Goal: Information Seeking & Learning: Learn about a topic

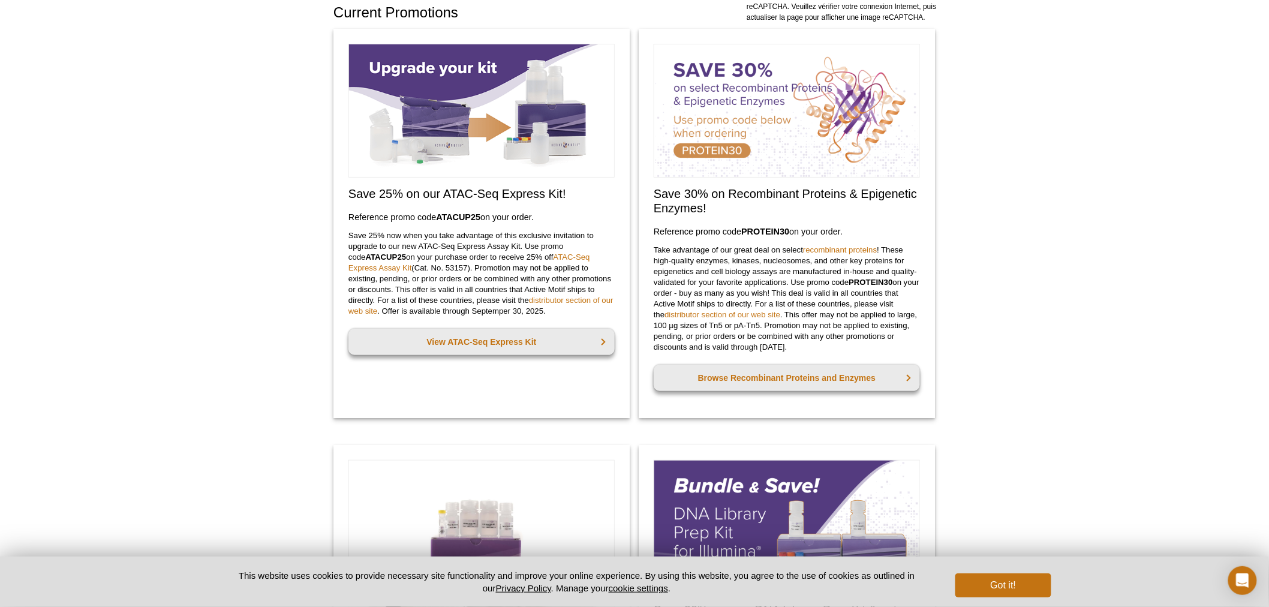
click at [456, 109] on img at bounding box center [481, 111] width 266 height 134
click at [499, 338] on link "View ATAC-Seq Express Kit" at bounding box center [481, 342] width 266 height 26
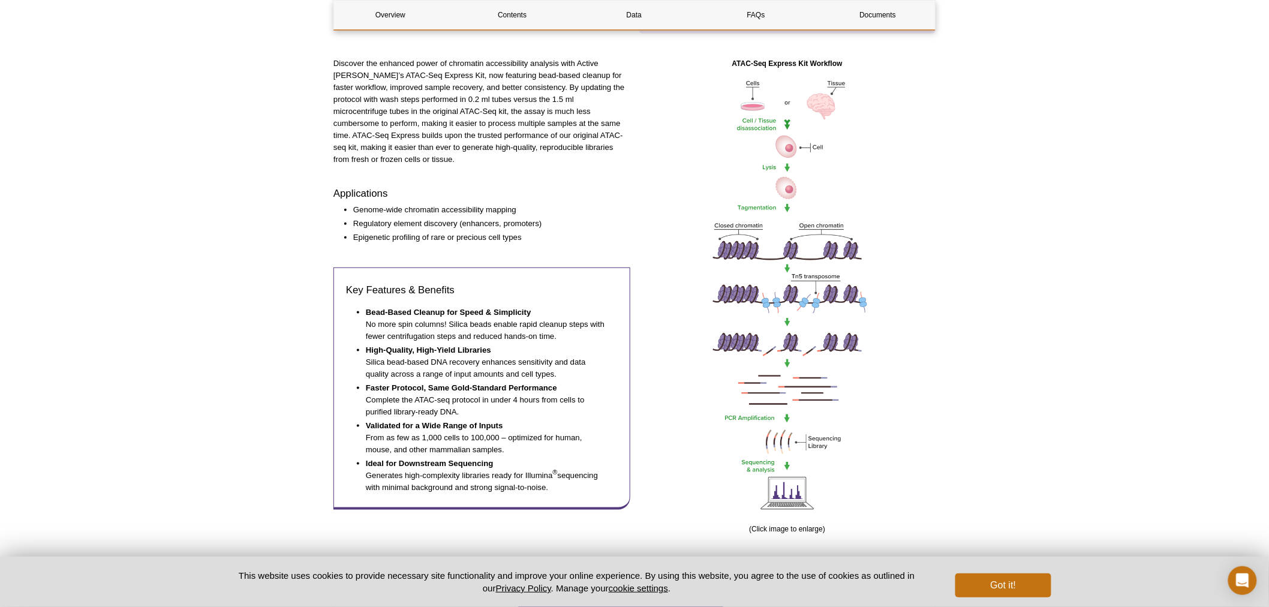
scroll to position [532, 0]
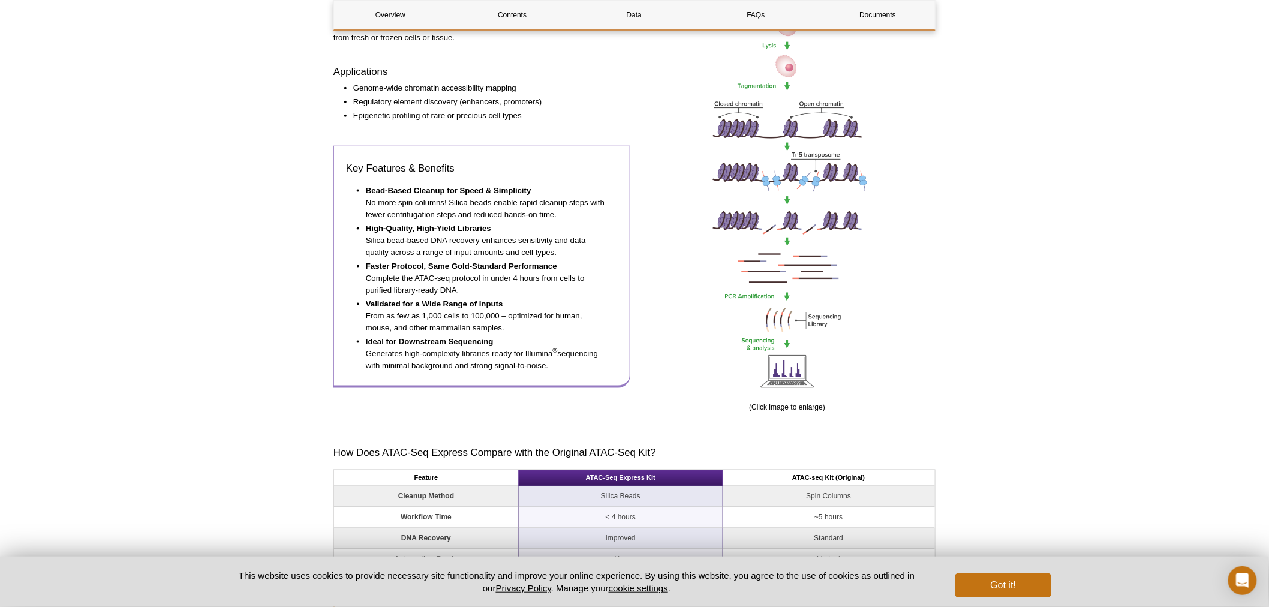
drag, startPoint x: 347, startPoint y: 156, endPoint x: 566, endPoint y: 350, distance: 292.3
click at [566, 350] on div "Key Features & Benefits Bead-Based Cleanup for Speed & Simplicity No more spin …" at bounding box center [481, 267] width 297 height 242
copy div "Key Features & Benefits Bead-Based Cleanup for Speed & Simplicity No more spin …"
